Goal: Information Seeking & Learning: Learn about a topic

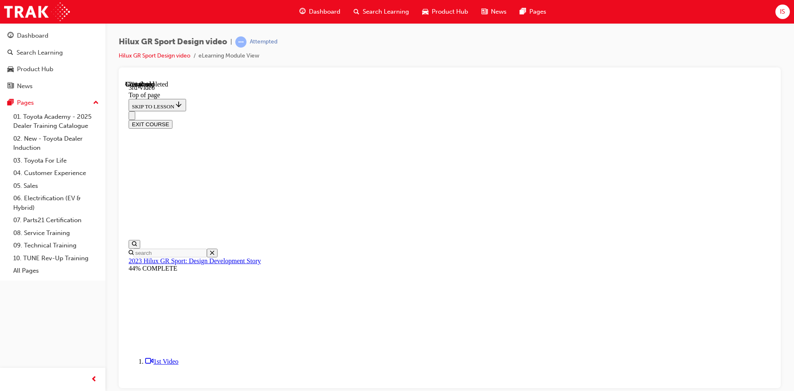
scroll to position [327, 0]
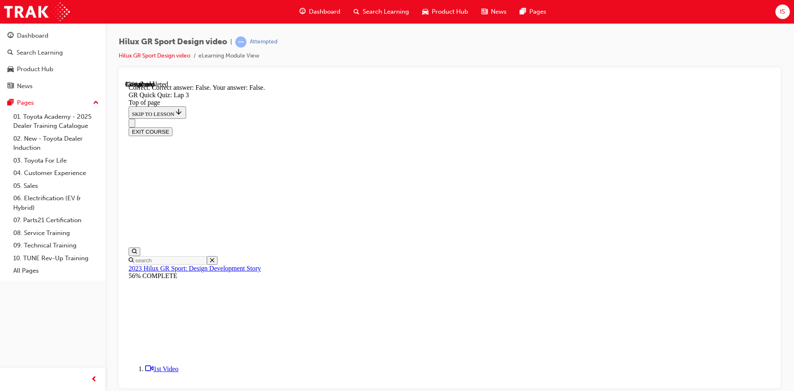
scroll to position [155, 0]
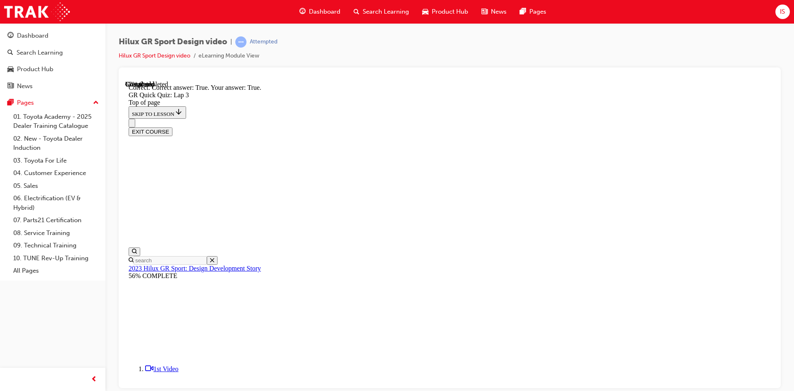
scroll to position [119, 0]
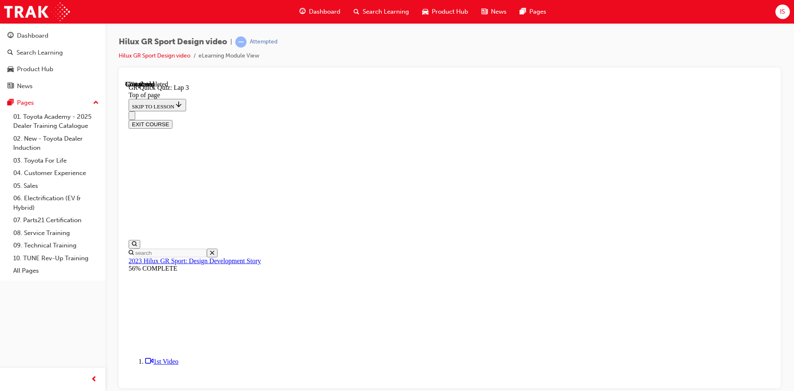
scroll to position [108, 0]
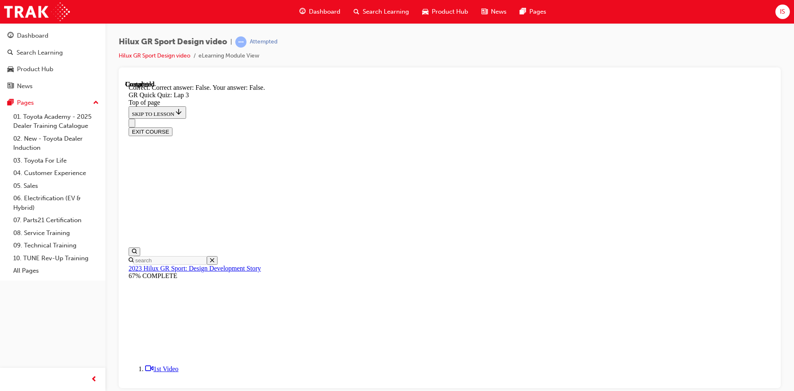
scroll to position [161, 0]
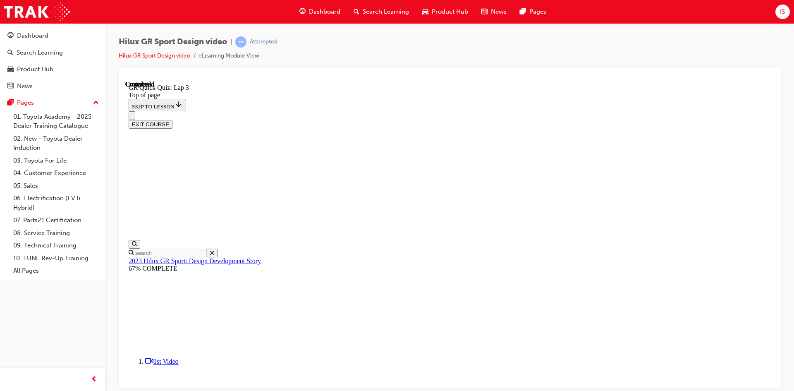
scroll to position [105, 0]
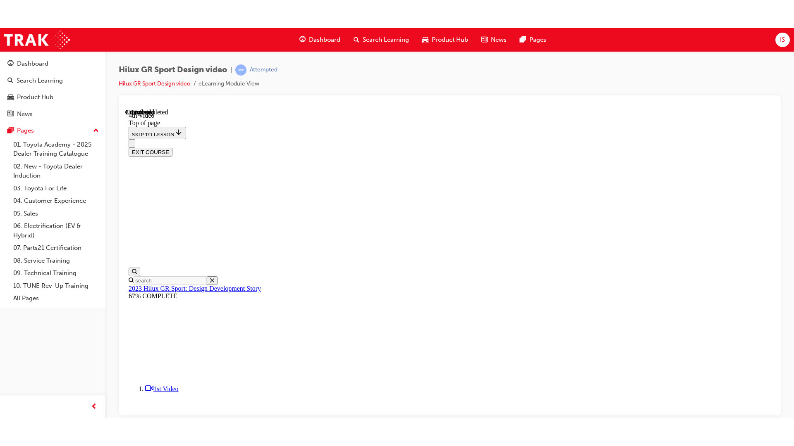
scroll to position [277, 0]
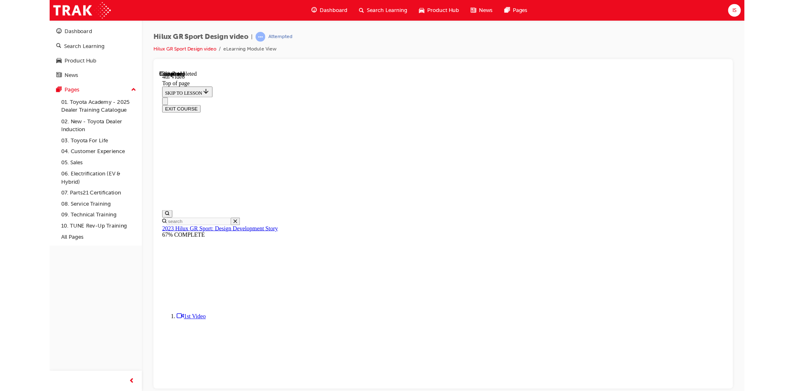
scroll to position [140, 0]
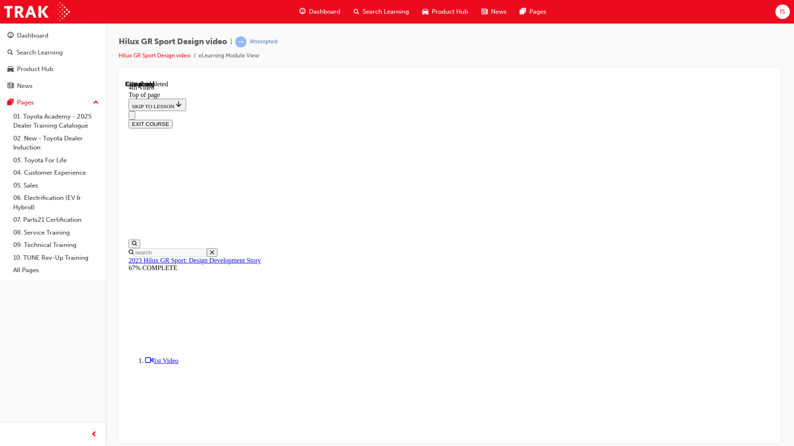
drag, startPoint x: 575, startPoint y: 278, endPoint x: 575, endPoint y: 284, distance: 5.4
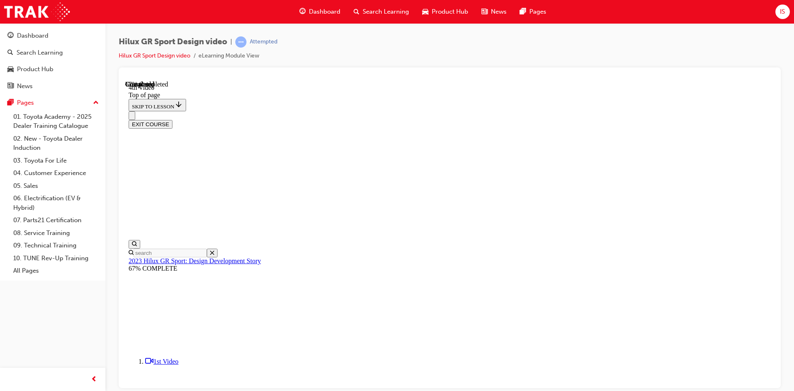
scroll to position [277, 0]
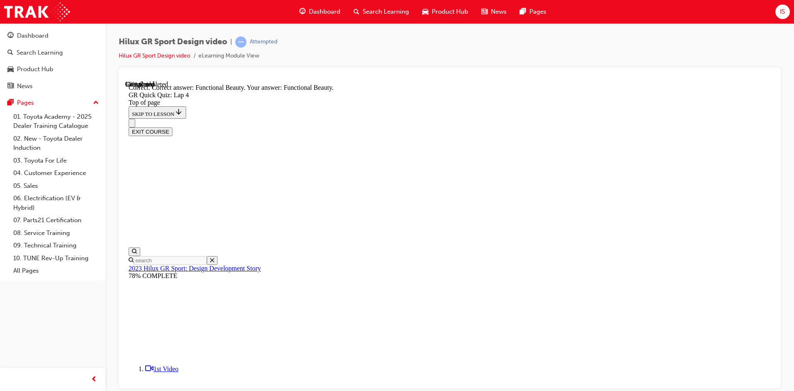
scroll to position [201, 0]
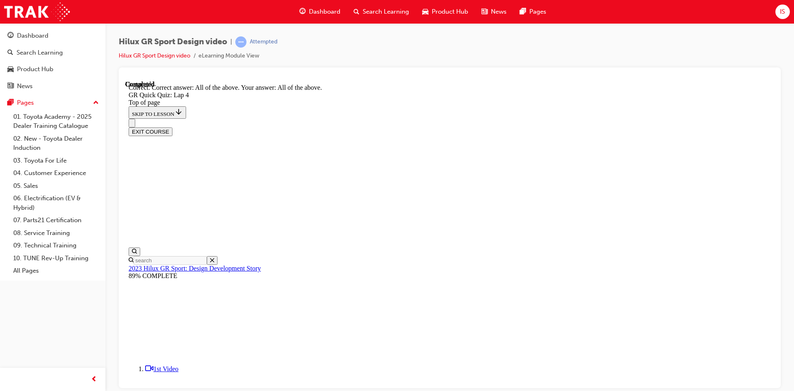
scroll to position [157, 0]
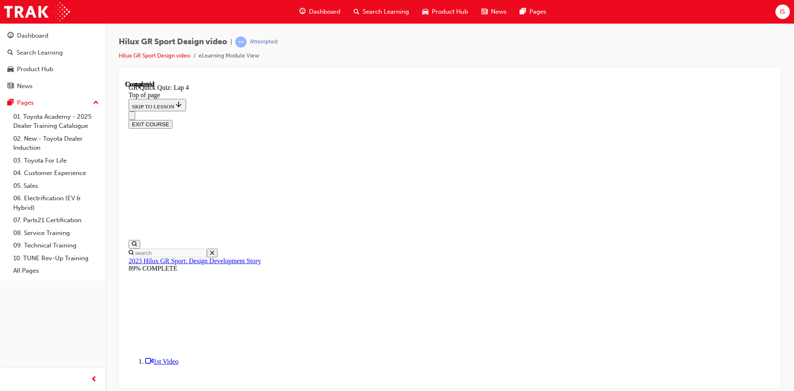
scroll to position [105, 0]
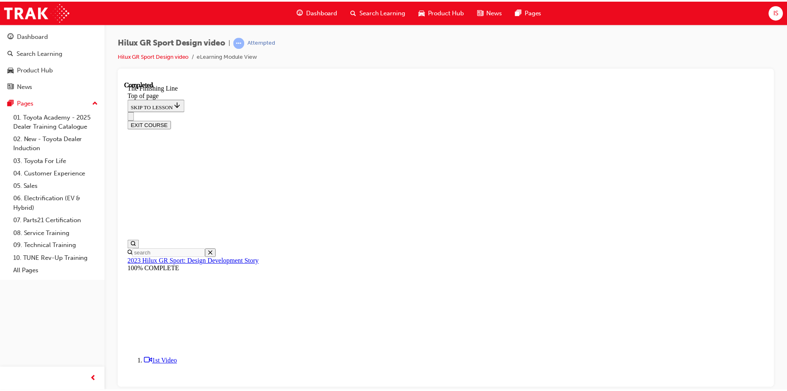
scroll to position [214, 0]
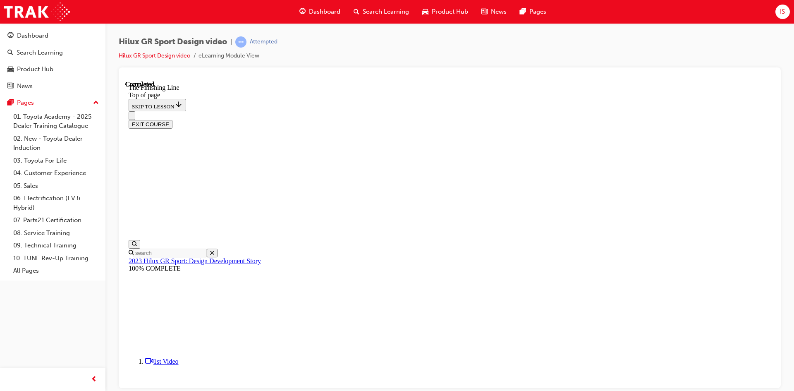
click at [172, 119] on button "EXIT COURSE" at bounding box center [151, 123] width 44 height 9
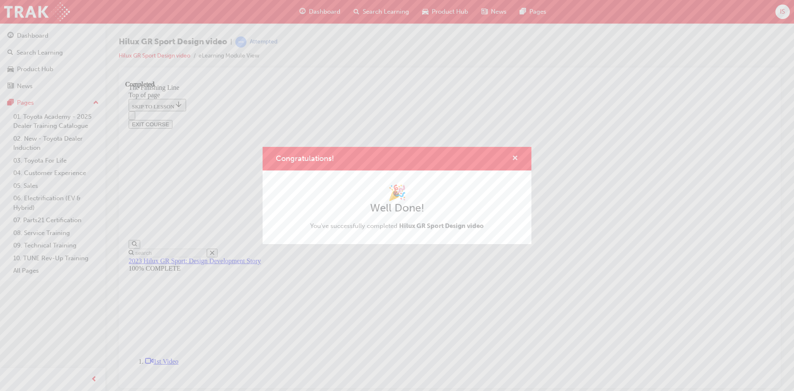
click at [515, 157] on span "cross-icon" at bounding box center [515, 158] width 6 height 7
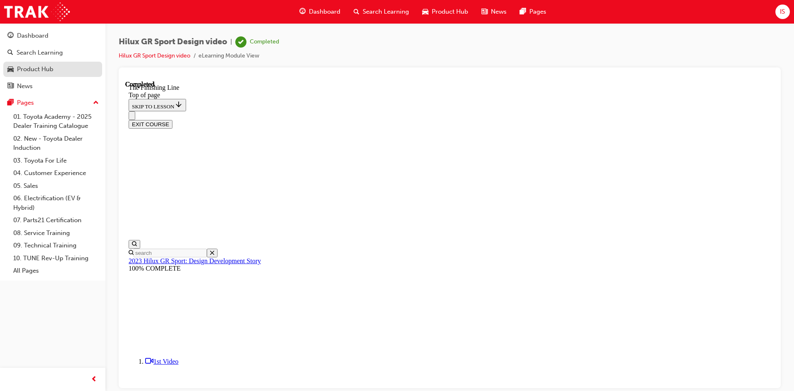
click at [43, 71] on div "Product Hub" at bounding box center [35, 69] width 36 height 10
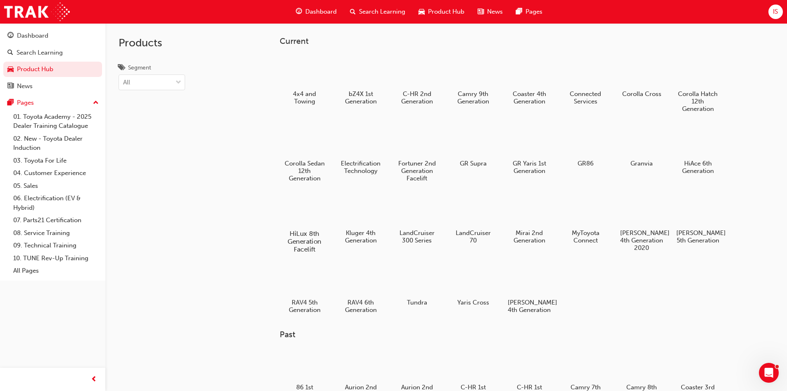
click at [299, 205] on div at bounding box center [305, 209] width 46 height 33
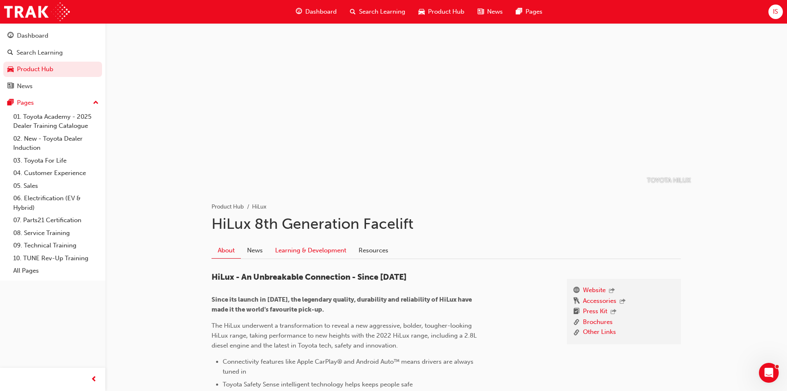
click at [294, 248] on link "Learning & Development" at bounding box center [311, 251] width 84 height 16
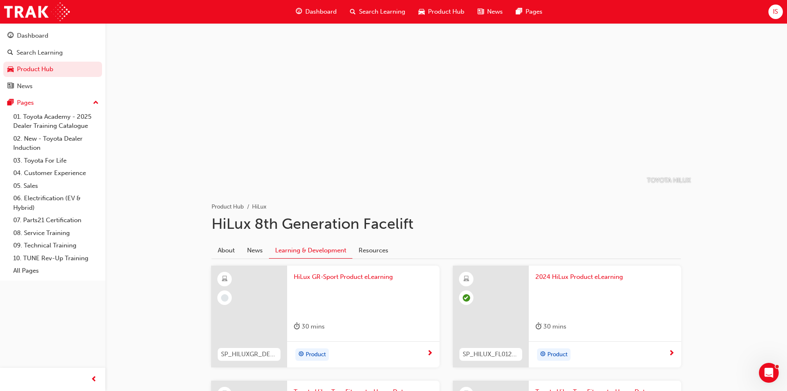
scroll to position [41, 0]
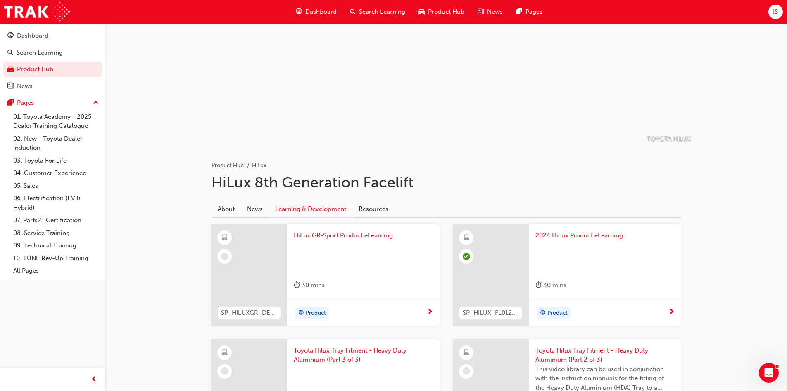
click at [336, 238] on span "HiLux GR-Sport Product eLearning" at bounding box center [363, 236] width 139 height 10
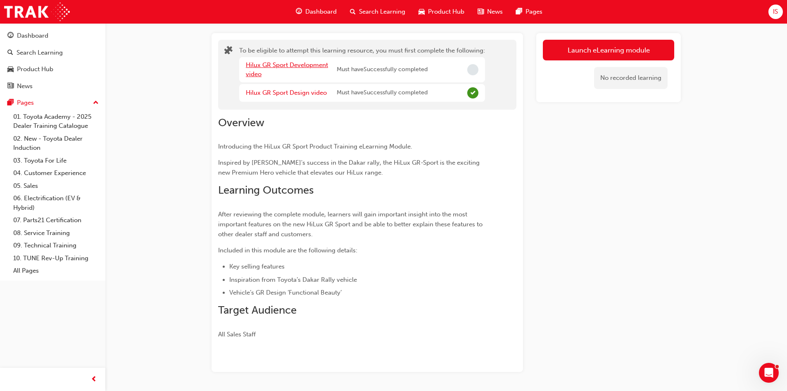
click at [278, 67] on link "Hilux GR Sport Development video" at bounding box center [287, 69] width 82 height 17
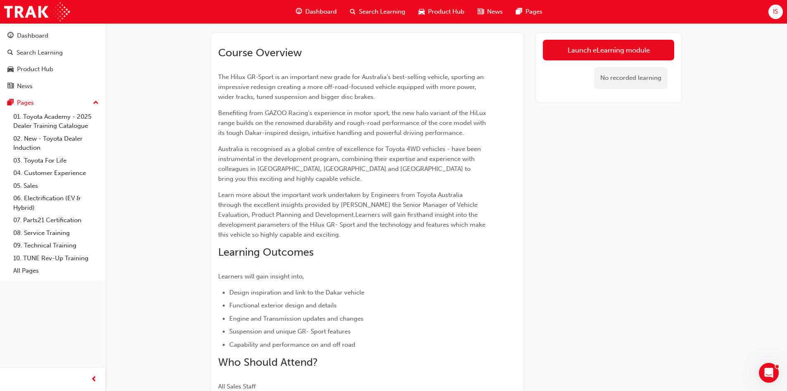
click at [589, 39] on div "Launch eLearning module No recorded learning" at bounding box center [609, 67] width 145 height 69
click at [589, 50] on link "Launch eLearning module" at bounding box center [608, 50] width 131 height 21
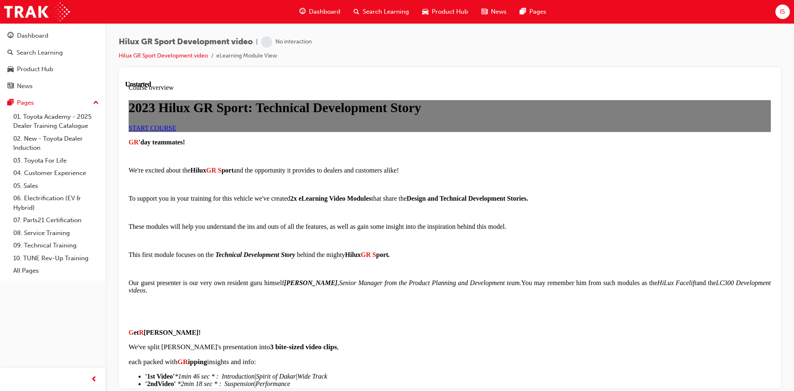
scroll to position [41, 0]
click at [176, 131] on span "START COURSE" at bounding box center [153, 127] width 48 height 7
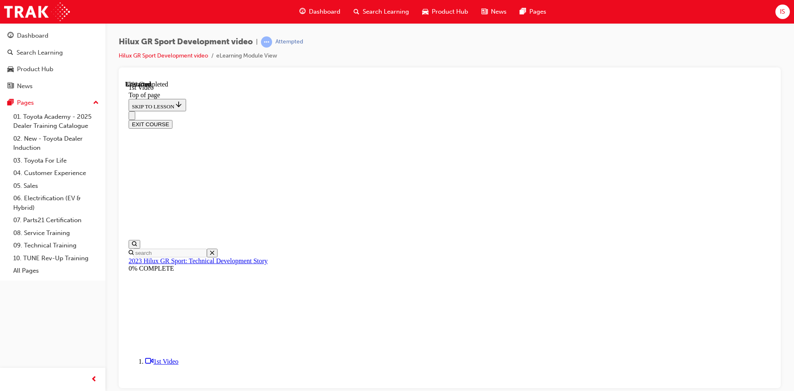
scroll to position [273, 0]
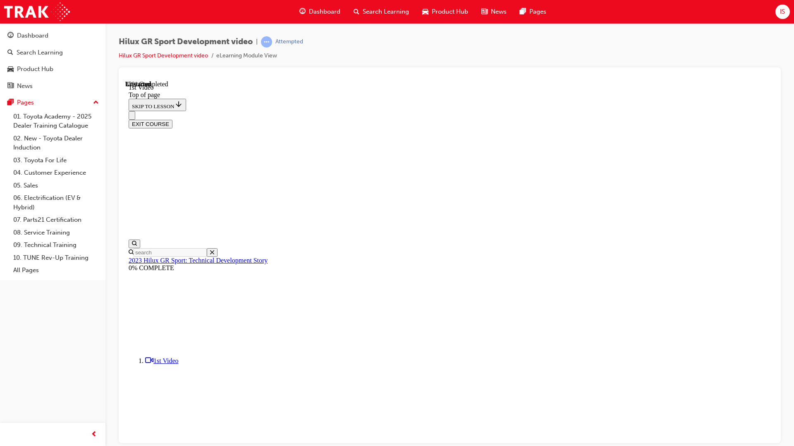
scroll to position [165, 0]
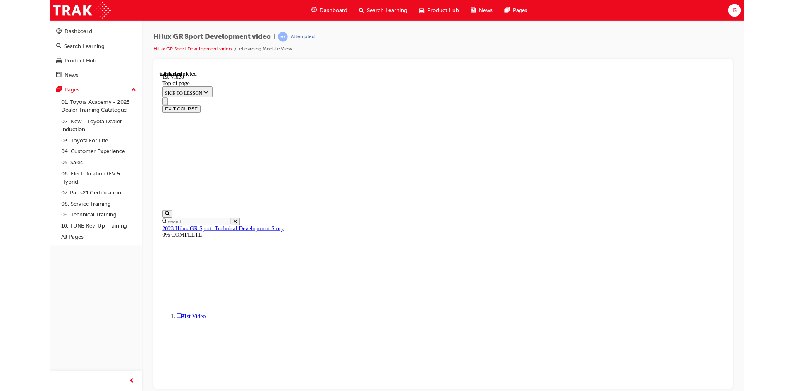
scroll to position [163, 0]
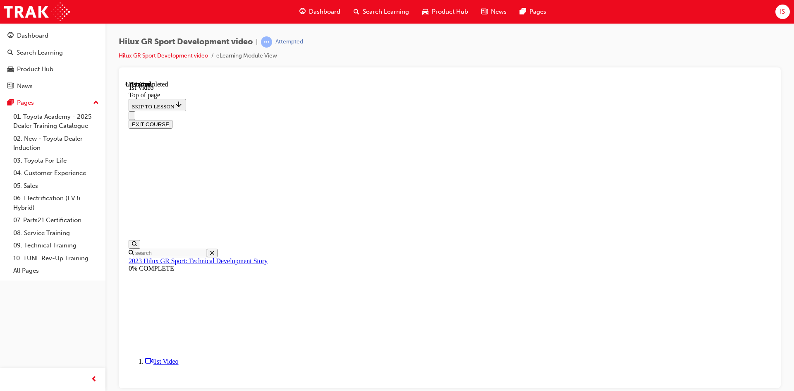
scroll to position [302, 0]
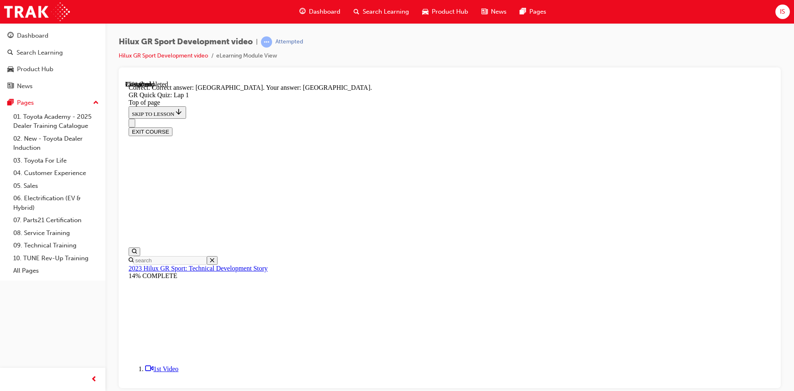
scroll to position [151, 0]
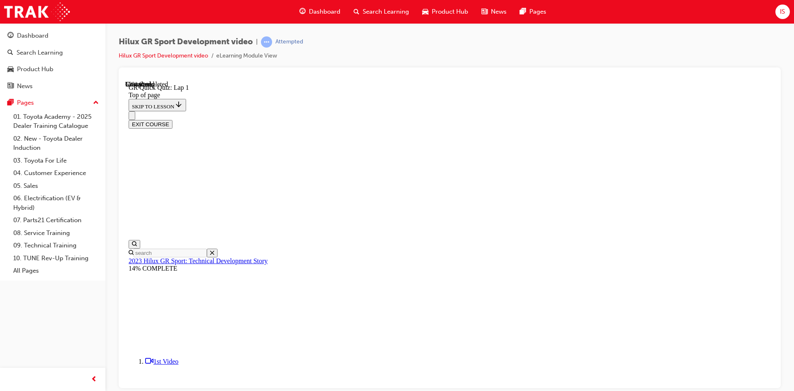
scroll to position [25, 0]
drag, startPoint x: 475, startPoint y: 314, endPoint x: 474, endPoint y: 327, distance: 12.9
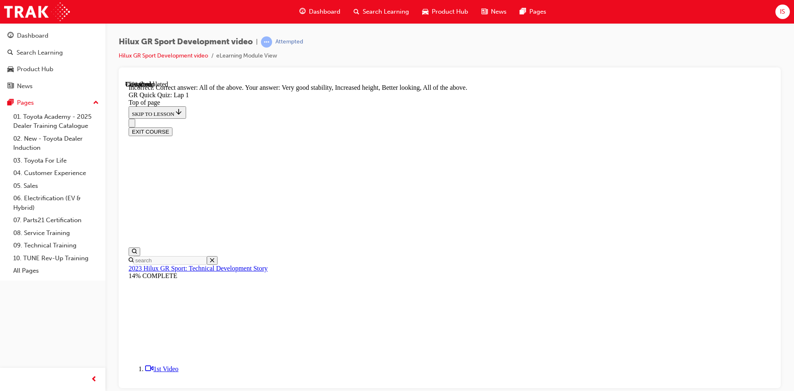
scroll to position [129, 0]
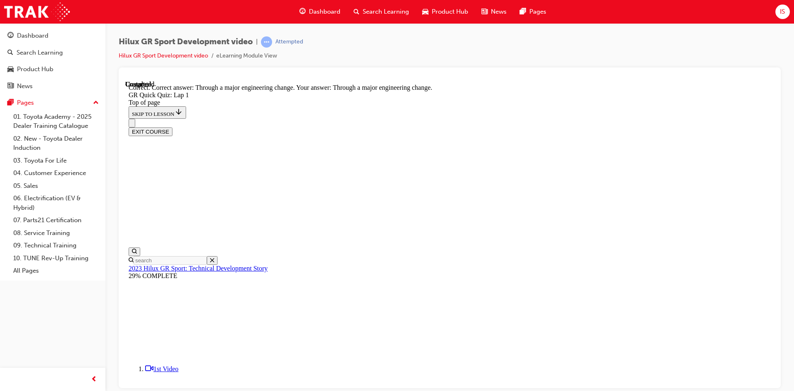
scroll to position [62, 0]
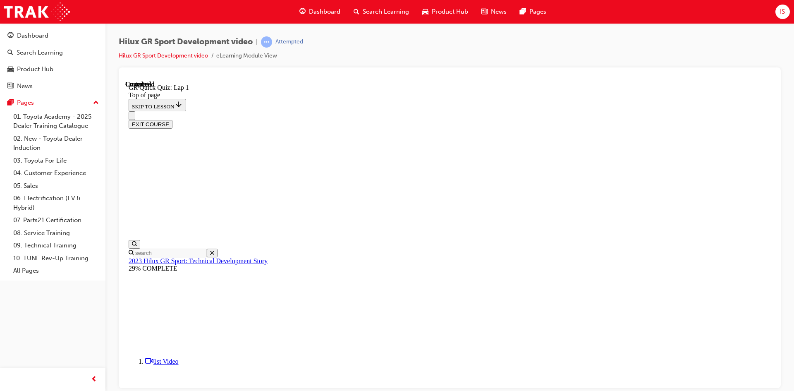
scroll to position [105, 0]
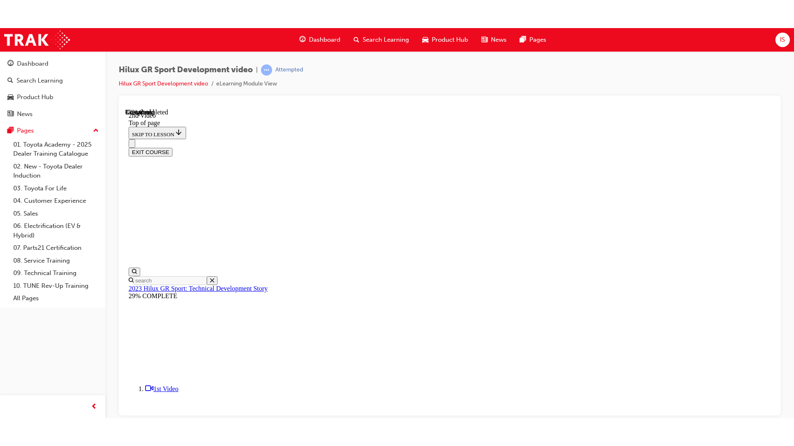
scroll to position [191, 0]
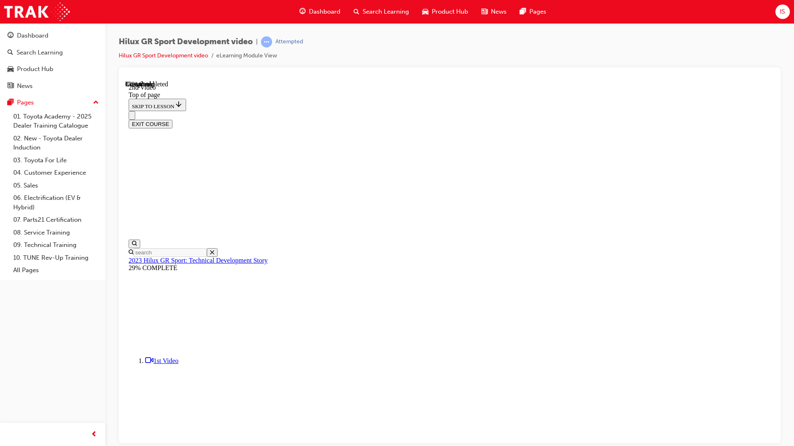
scroll to position [140, 0]
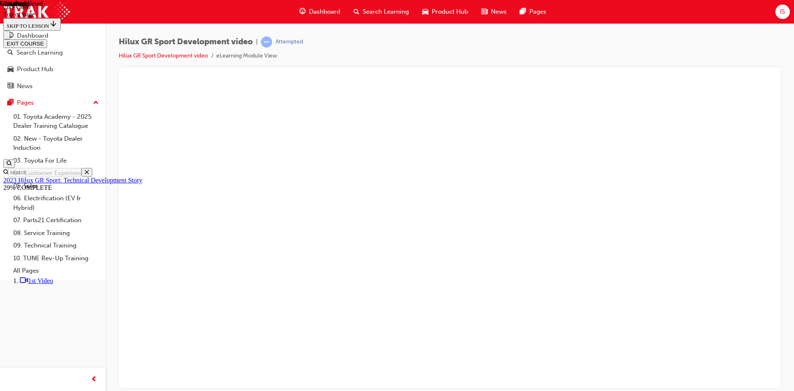
scroll to position [277, 0]
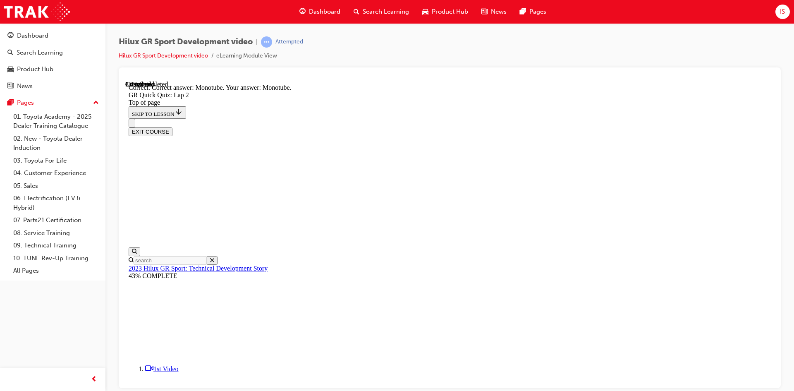
scroll to position [179, 0]
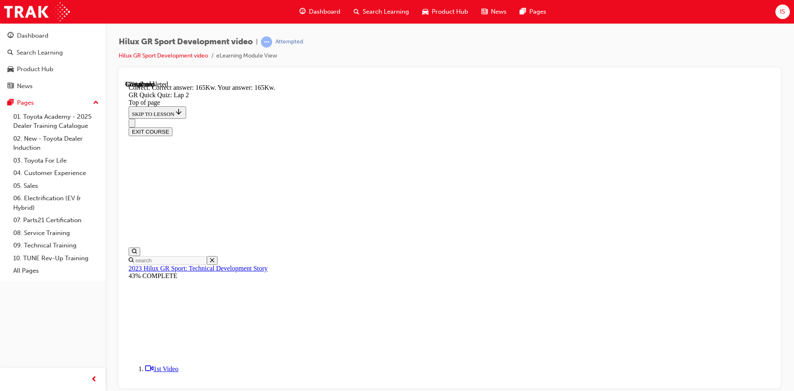
scroll to position [157, 0]
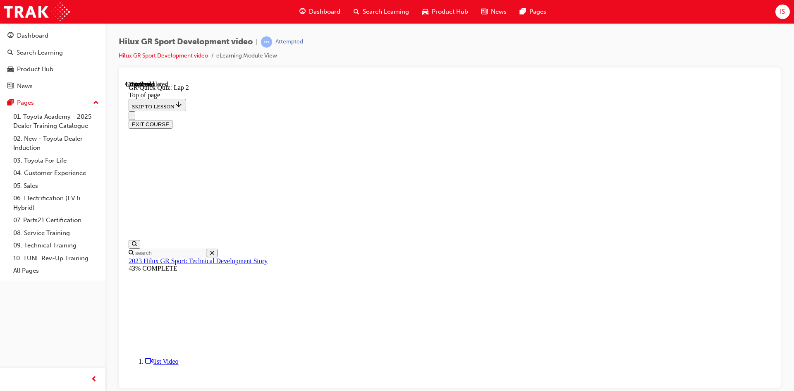
scroll to position [25, 0]
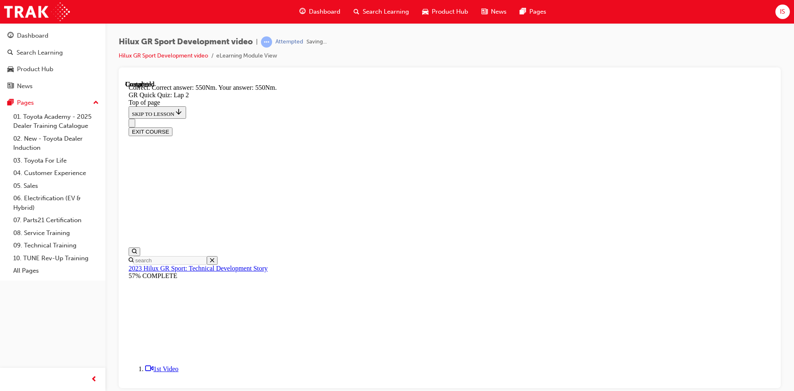
scroll to position [129, 0]
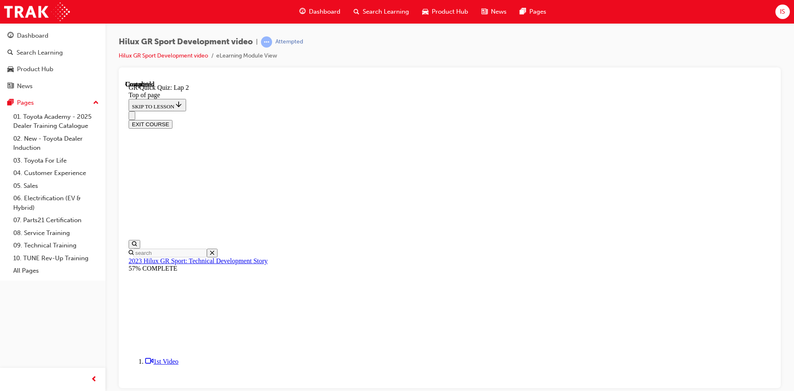
scroll to position [105, 0]
drag, startPoint x: 490, startPoint y: 361, endPoint x: 487, endPoint y: 372, distance: 11.2
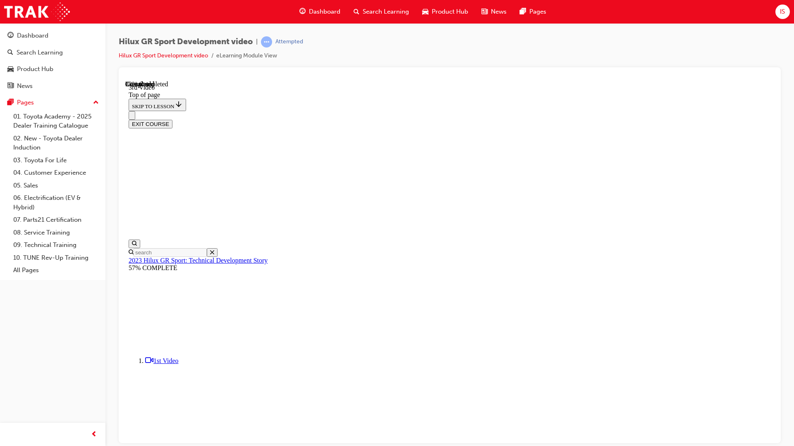
scroll to position [165, 0]
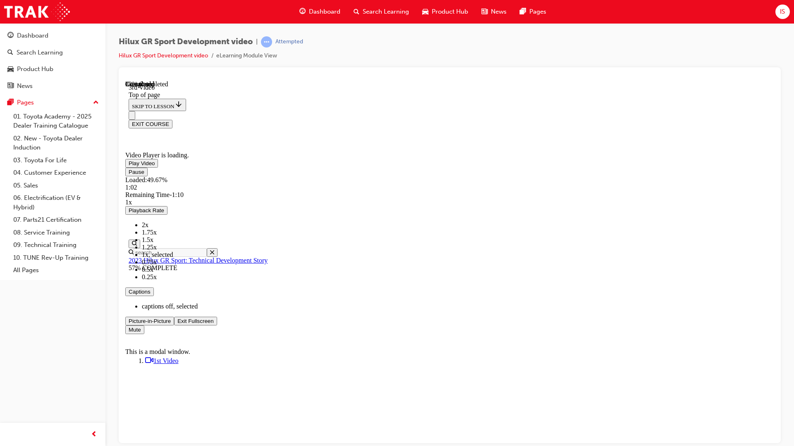
click at [249, 142] on video "Video player" at bounding box center [187, 111] width 124 height 62
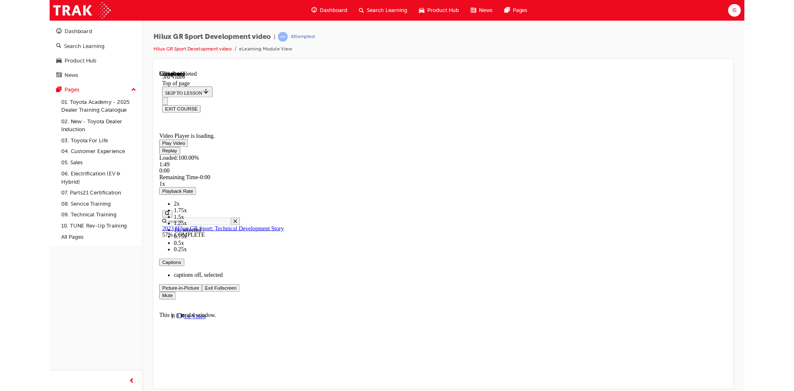
scroll to position [163, 0]
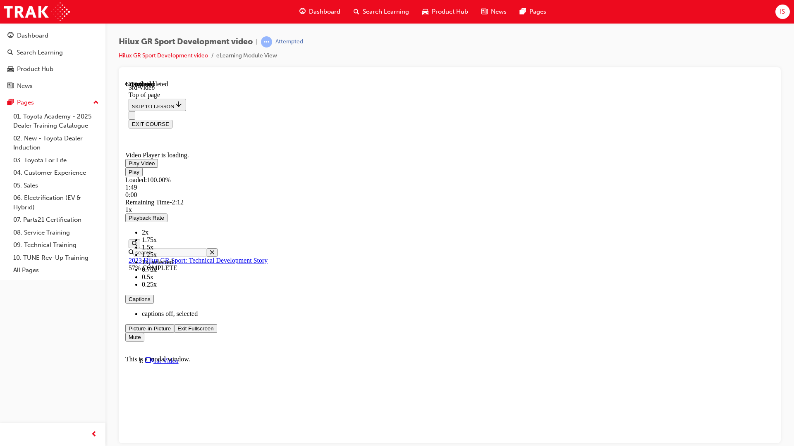
click at [177, 332] on span "Video player" at bounding box center [177, 328] width 0 height 6
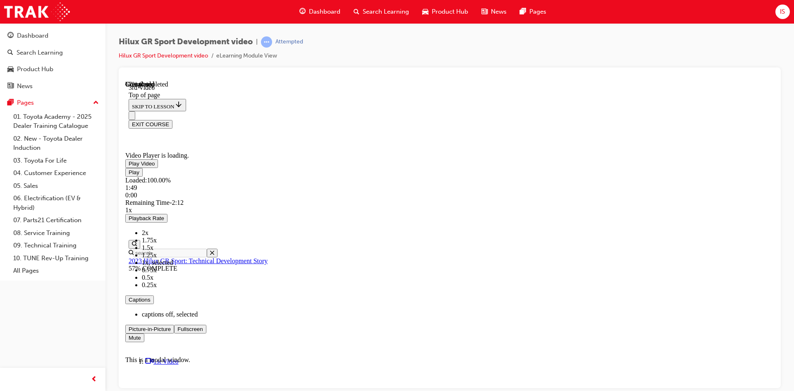
scroll to position [302, 0]
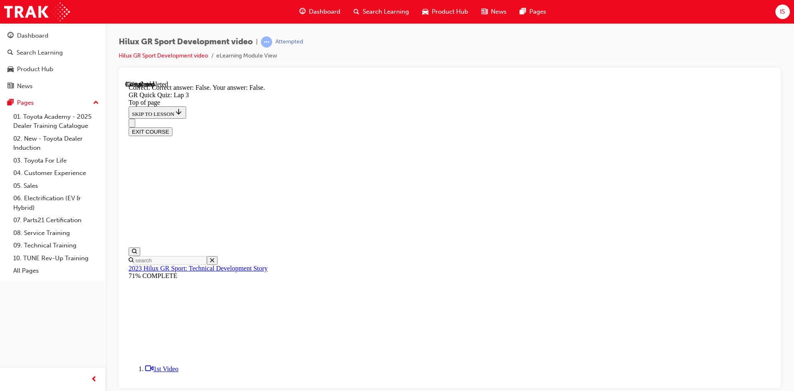
scroll to position [113, 0]
